Goal: Information Seeking & Learning: Learn about a topic

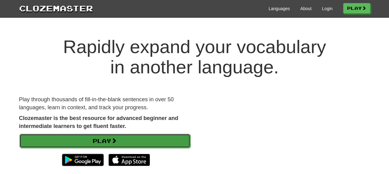
click at [148, 140] on link "Play" at bounding box center [104, 141] width 171 height 14
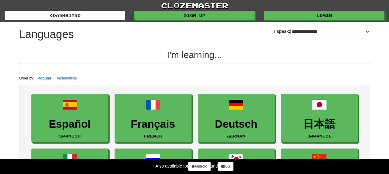
select select "*******"
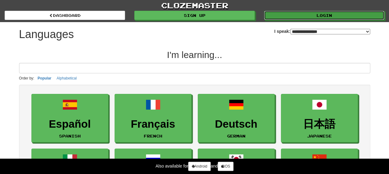
click at [312, 19] on link "Login" at bounding box center [324, 15] width 120 height 9
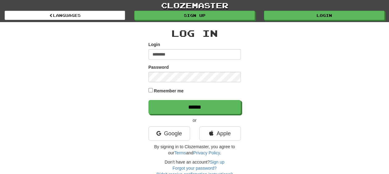
type input "********"
click at [189, 115] on div "Log In Login ******** Password Remember me ****** or Google Apple By signing in…" at bounding box center [194, 103] width 92 height 150
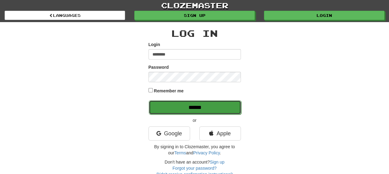
click at [183, 103] on input "******" at bounding box center [195, 108] width 92 height 14
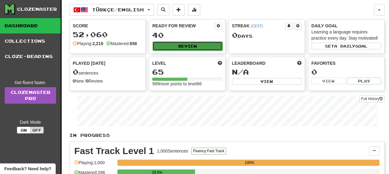
click at [196, 44] on button "Review" at bounding box center [187, 46] width 70 height 9
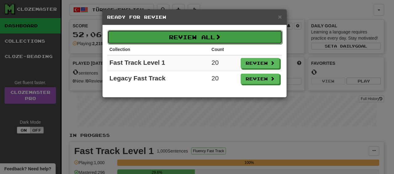
click at [190, 38] on button "Review All" at bounding box center [194, 37] width 175 height 14
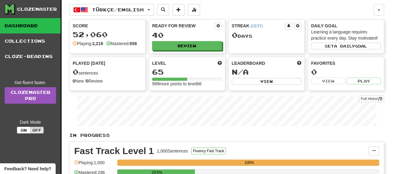
select select "**"
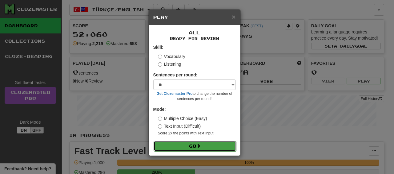
click at [214, 143] on button "Go" at bounding box center [195, 146] width 82 height 10
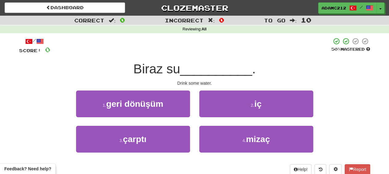
click at [242, 90] on div "/ Score: 0 50 % Mastered Biraz su __________ . Drink some water. 1 . geri dönüş…" at bounding box center [194, 107] width 351 height 138
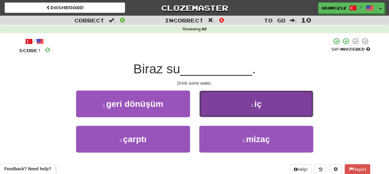
click at [250, 96] on button "2 . iç" at bounding box center [256, 104] width 114 height 27
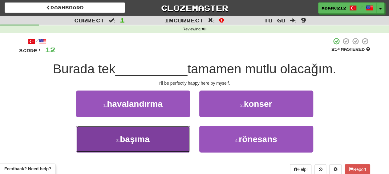
click at [164, 145] on button "3 . başıma" at bounding box center [133, 139] width 114 height 27
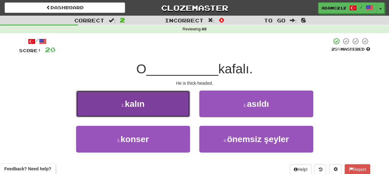
click at [148, 96] on button "1 . kalın" at bounding box center [133, 104] width 114 height 27
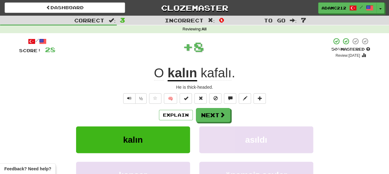
click at [194, 77] on u "kalın" at bounding box center [182, 74] width 30 height 16
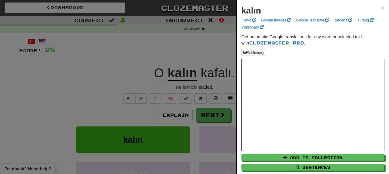
click at [176, 44] on div at bounding box center [194, 87] width 389 height 174
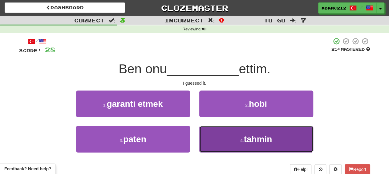
click at [250, 137] on span "tahmin" at bounding box center [257, 140] width 28 height 10
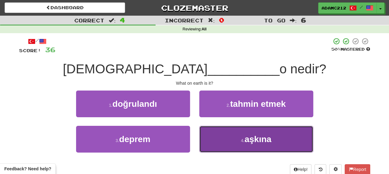
click at [231, 142] on button "4 . aşkına" at bounding box center [256, 139] width 114 height 27
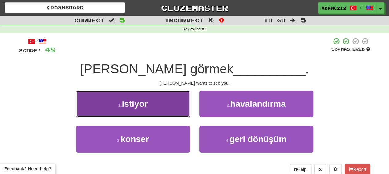
click at [164, 102] on button "1 . istiyor" at bounding box center [133, 104] width 114 height 27
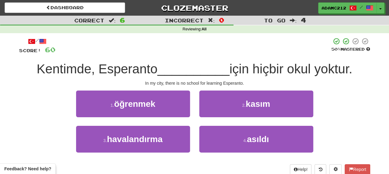
scroll to position [4, 0]
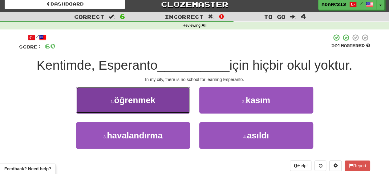
click at [163, 99] on button "1 . öğrenmek" at bounding box center [133, 100] width 114 height 27
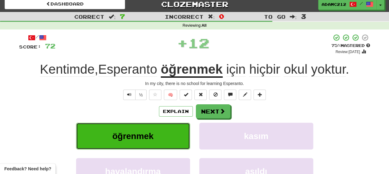
scroll to position [13, 0]
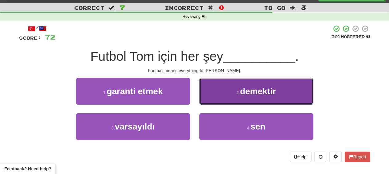
click at [233, 91] on button "2 . demektir" at bounding box center [256, 91] width 114 height 27
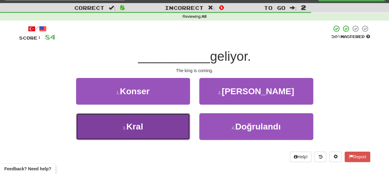
click at [143, 131] on span "Kral" at bounding box center [134, 127] width 17 height 10
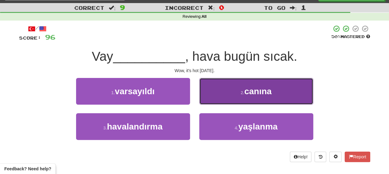
click at [243, 89] on button "2 . canına" at bounding box center [256, 91] width 114 height 27
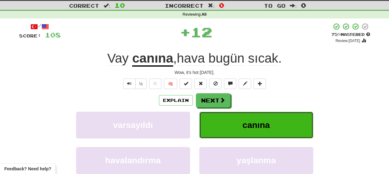
scroll to position [12, 0]
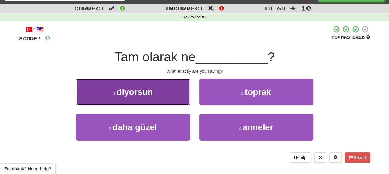
click at [174, 85] on button "1 . diyorsun" at bounding box center [133, 92] width 114 height 27
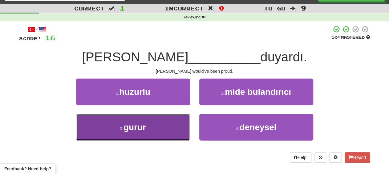
click at [162, 115] on button "3 . gurur" at bounding box center [133, 127] width 114 height 27
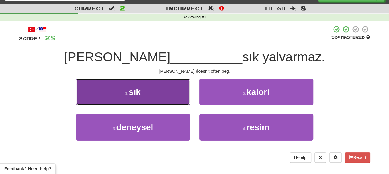
click at [175, 86] on button "1 . sık" at bounding box center [133, 92] width 114 height 27
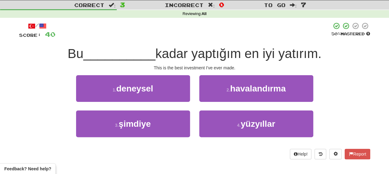
scroll to position [20, 0]
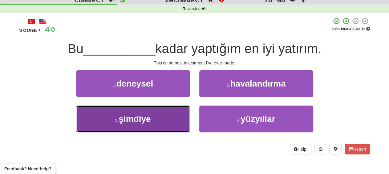
click at [150, 120] on span "şimdiye" at bounding box center [134, 119] width 32 height 10
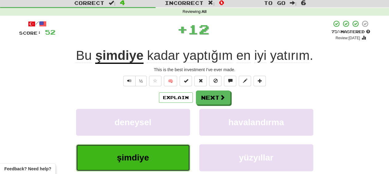
scroll to position [17, 0]
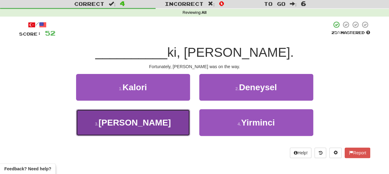
click at [166, 119] on button "3 . Neyse" at bounding box center [133, 123] width 114 height 27
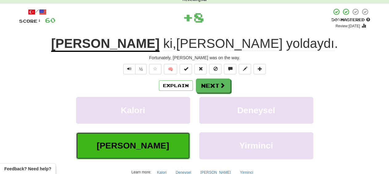
scroll to position [13, 0]
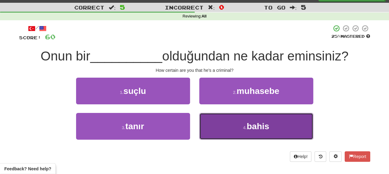
click at [231, 119] on button "4 . bahis" at bounding box center [256, 126] width 114 height 27
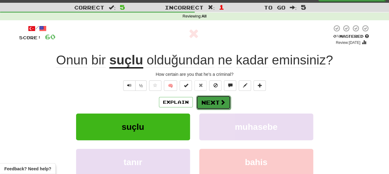
click at [219, 97] on button "Next" at bounding box center [213, 103] width 34 height 14
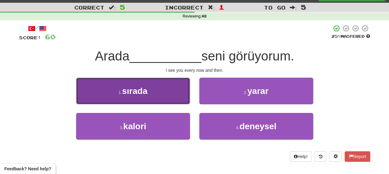
click at [163, 87] on button "1 . sırada" at bounding box center [133, 91] width 114 height 27
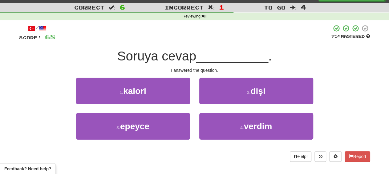
click at [227, 113] on div "2 . dişi" at bounding box center [255, 95] width 123 height 35
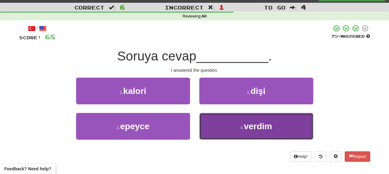
click at [234, 118] on button "4 . verdim" at bounding box center [256, 126] width 114 height 27
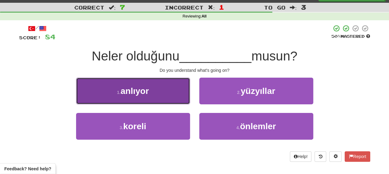
click at [157, 89] on button "1 . anlıyor" at bounding box center [133, 91] width 114 height 27
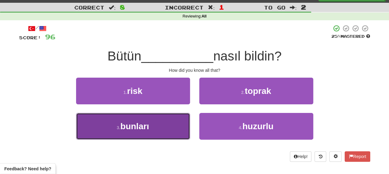
click at [154, 126] on button "3 . bunları" at bounding box center [133, 126] width 114 height 27
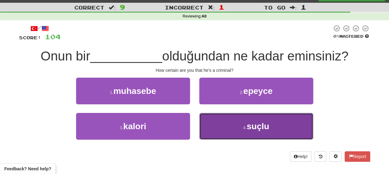
click at [256, 118] on button "4 . suçlu" at bounding box center [256, 126] width 114 height 27
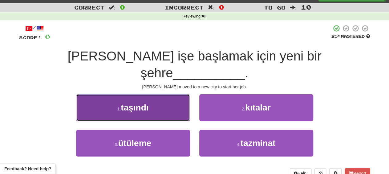
click at [177, 94] on button "1 . taşındı" at bounding box center [133, 107] width 114 height 27
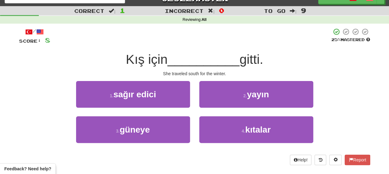
scroll to position [7, 0]
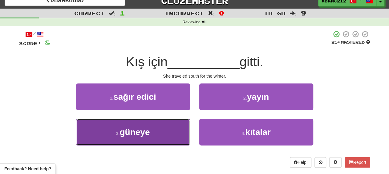
click at [174, 133] on button "3 . güneye" at bounding box center [133, 132] width 114 height 27
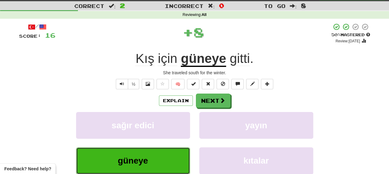
scroll to position [10, 0]
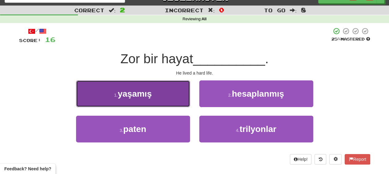
click at [160, 98] on button "1 . yaşamış" at bounding box center [133, 94] width 114 height 27
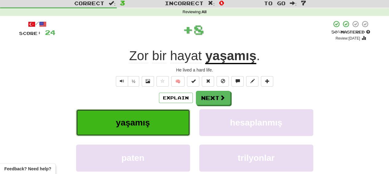
scroll to position [14, 0]
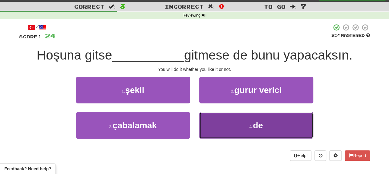
click at [246, 119] on button "4 . de" at bounding box center [256, 125] width 114 height 27
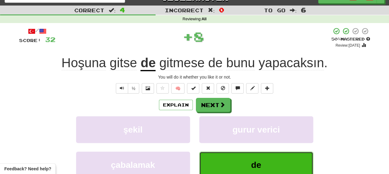
scroll to position [8, 0]
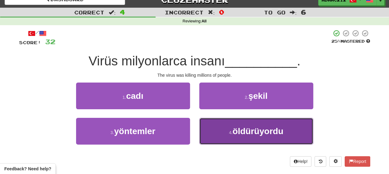
click at [247, 120] on button "4 . öldürüyordu" at bounding box center [256, 131] width 114 height 27
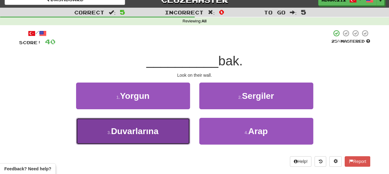
click at [154, 138] on button "3 . Duvarlarına" at bounding box center [133, 131] width 114 height 27
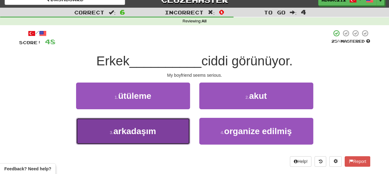
click at [158, 129] on button "3 . arkadaşım" at bounding box center [133, 131] width 114 height 27
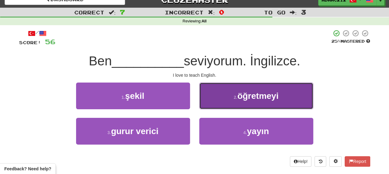
click at [244, 101] on span "öğretmeyi" at bounding box center [257, 96] width 41 height 10
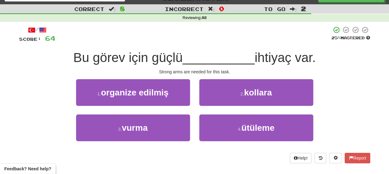
scroll to position [8, 0]
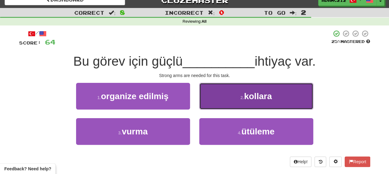
click at [276, 103] on button "2 . kollara" at bounding box center [256, 96] width 114 height 27
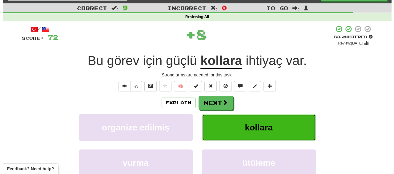
scroll to position [12, 0]
